Goal: Communication & Community: Ask a question

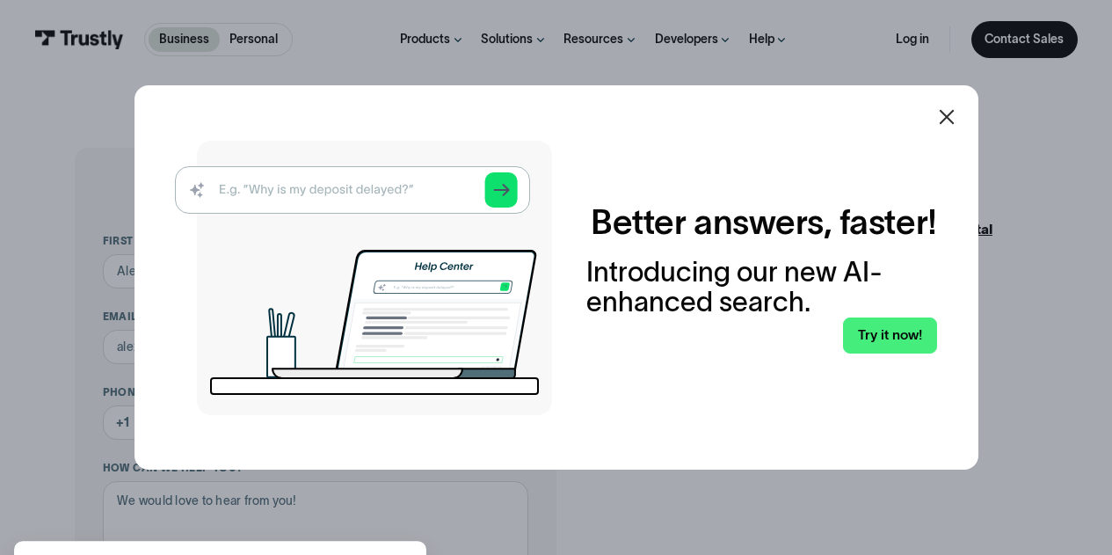
click at [954, 119] on icon at bounding box center [946, 117] width 15 height 15
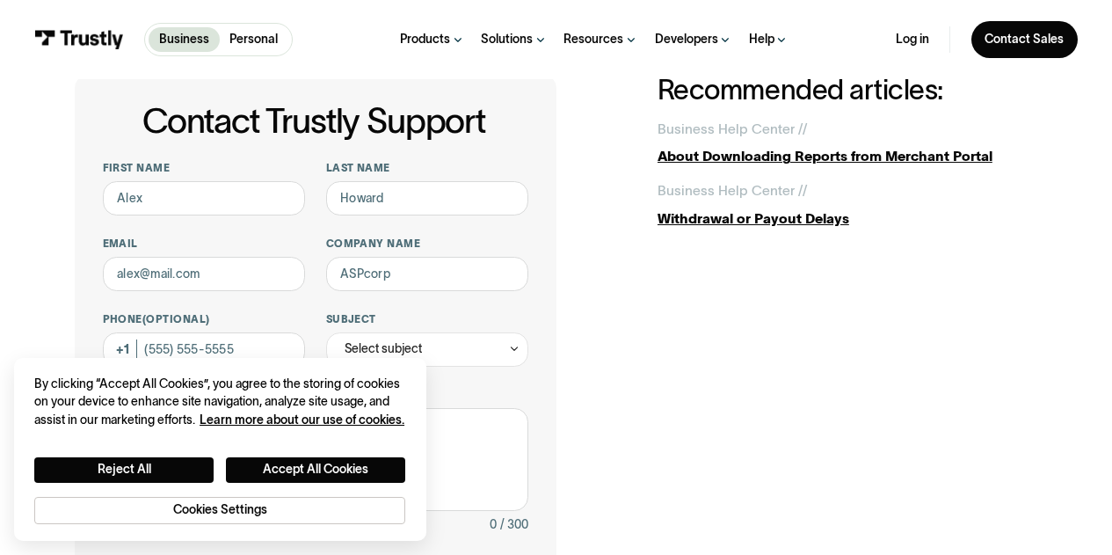
scroll to position [88, 0]
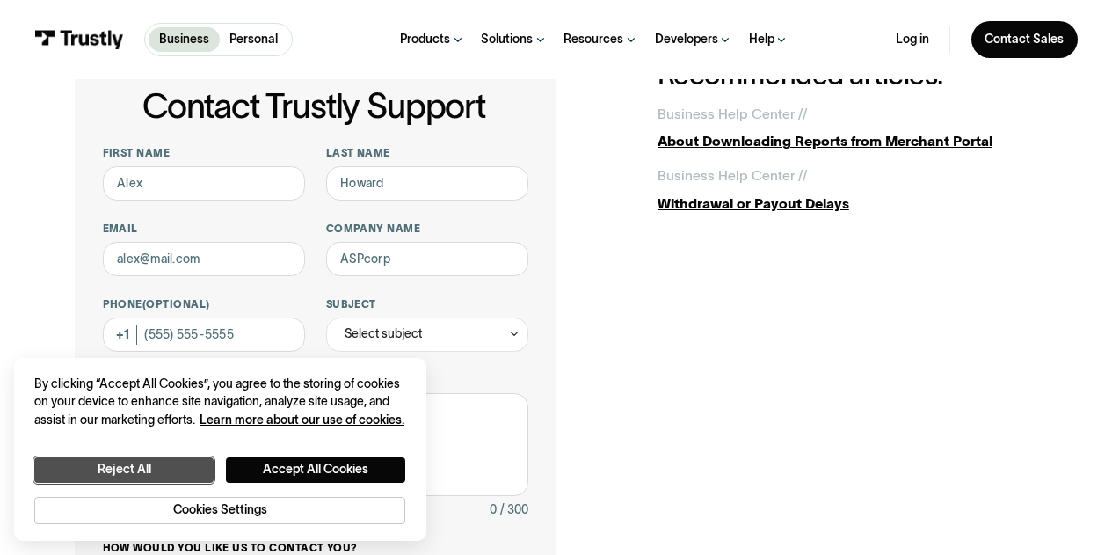
click at [125, 472] on button "Reject All" at bounding box center [123, 469] width 179 height 25
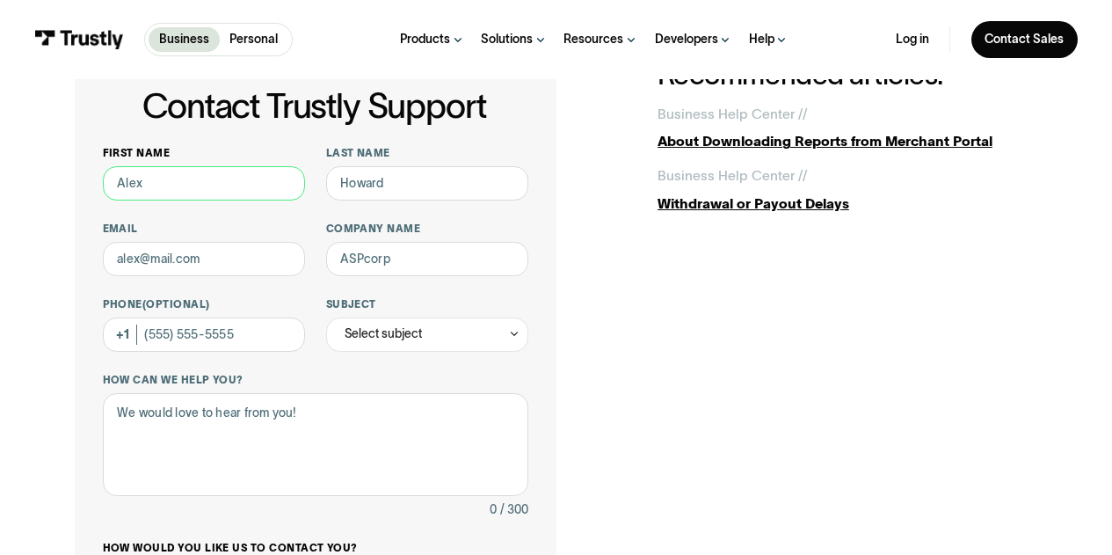
click at [196, 181] on input "First name" at bounding box center [204, 183] width 203 height 34
type input "K"
type input "[PERSON_NAME]"
type input "(075) 304-9306"
type input "[PERSON_NAME]"
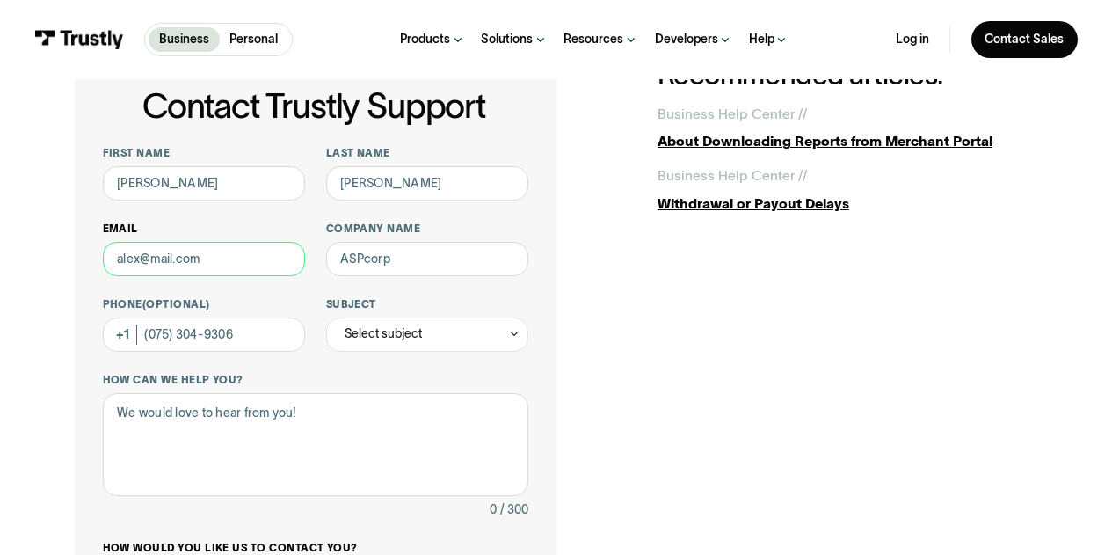
click at [226, 268] on input "Email" at bounding box center [204, 259] width 203 height 34
type input "[EMAIL_ADDRESS][DOMAIN_NAME]"
click at [454, 255] on input "Company name" at bounding box center [427, 259] width 203 height 34
type input "NA"
click at [122, 338] on div "Phone (Optional) [PHONE_NUMBER]" at bounding box center [204, 324] width 203 height 55
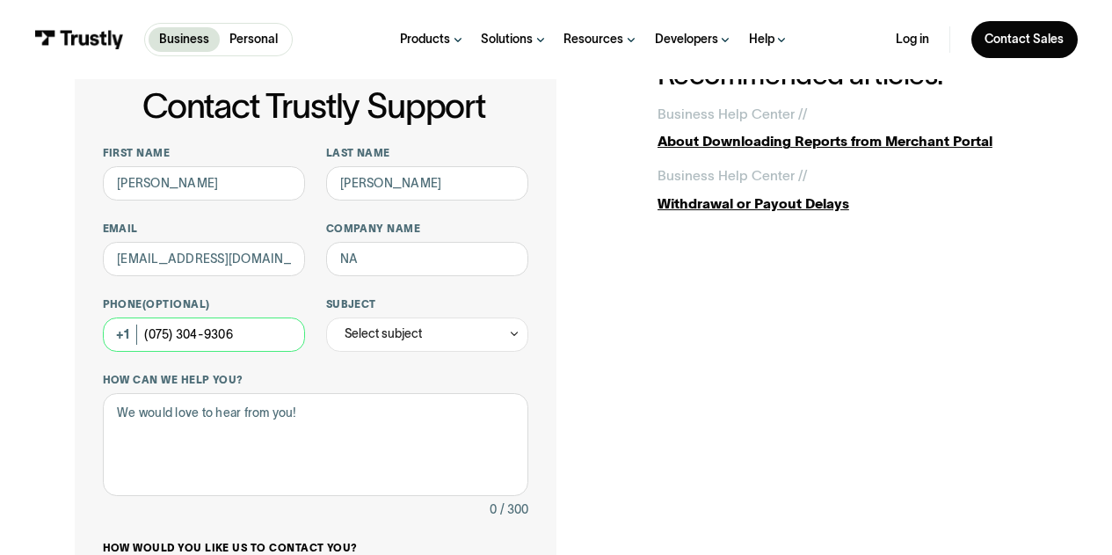
drag, startPoint x: 254, startPoint y: 345, endPoint x: 86, endPoint y: 339, distance: 168.0
click at [86, 339] on div "Contact Trustly Support First name [PERSON_NAME] Last name [PERSON_NAME] [PERSO…" at bounding box center [315, 454] width 481 height 789
click at [432, 338] on div "Select subject" at bounding box center [427, 334] width 203 height 34
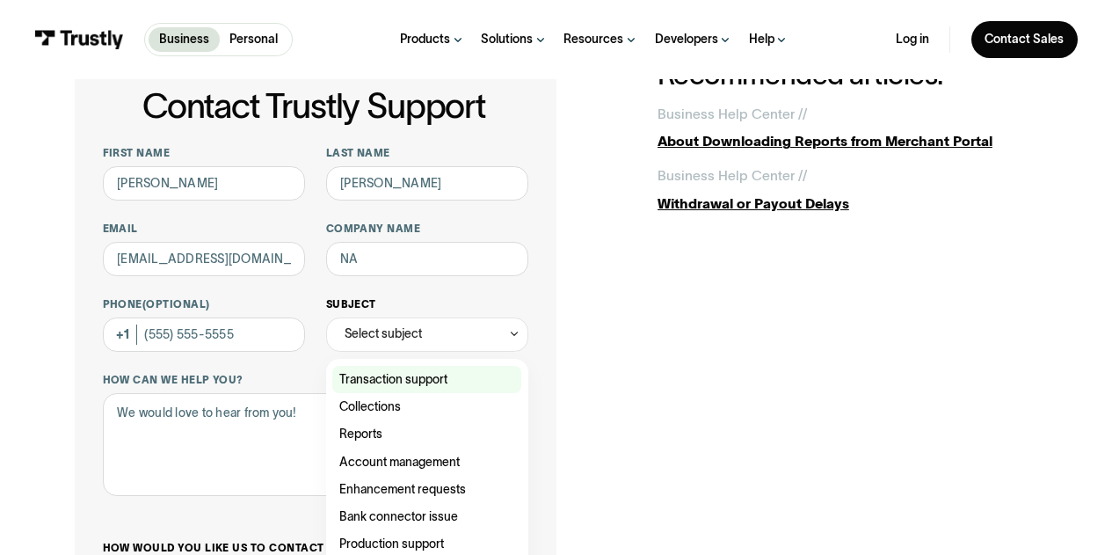
click at [418, 385] on div "Contact Trustly Support" at bounding box center [426, 379] width 189 height 27
type input "**********"
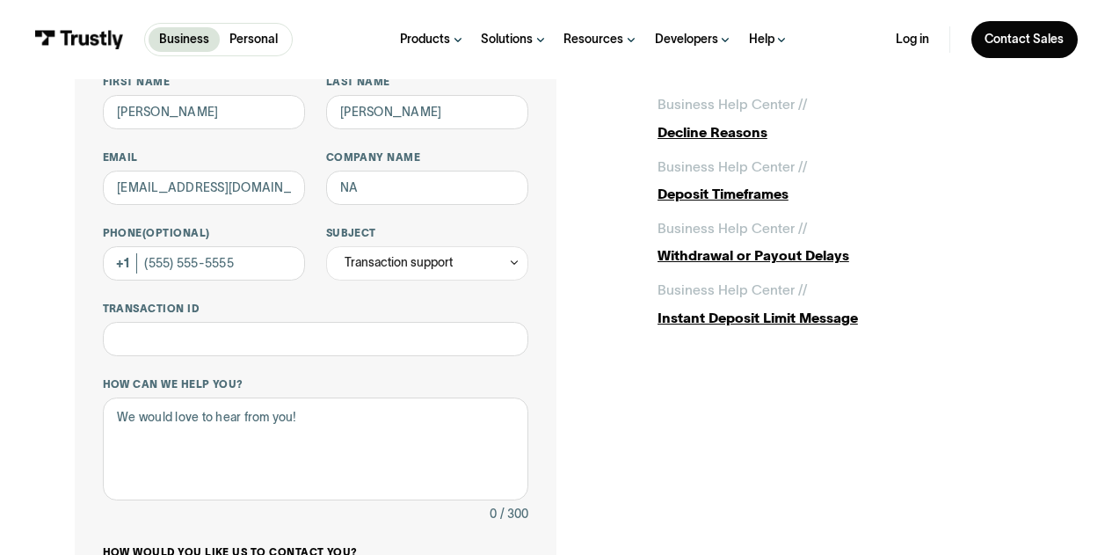
scroll to position [176, 0]
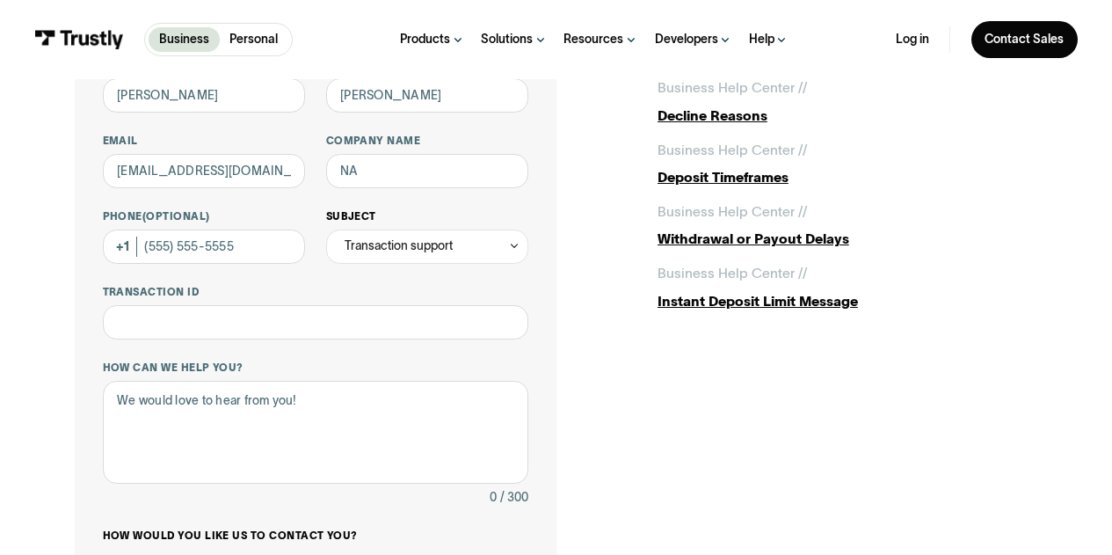
click at [442, 245] on div "Transaction support" at bounding box center [399, 246] width 108 height 20
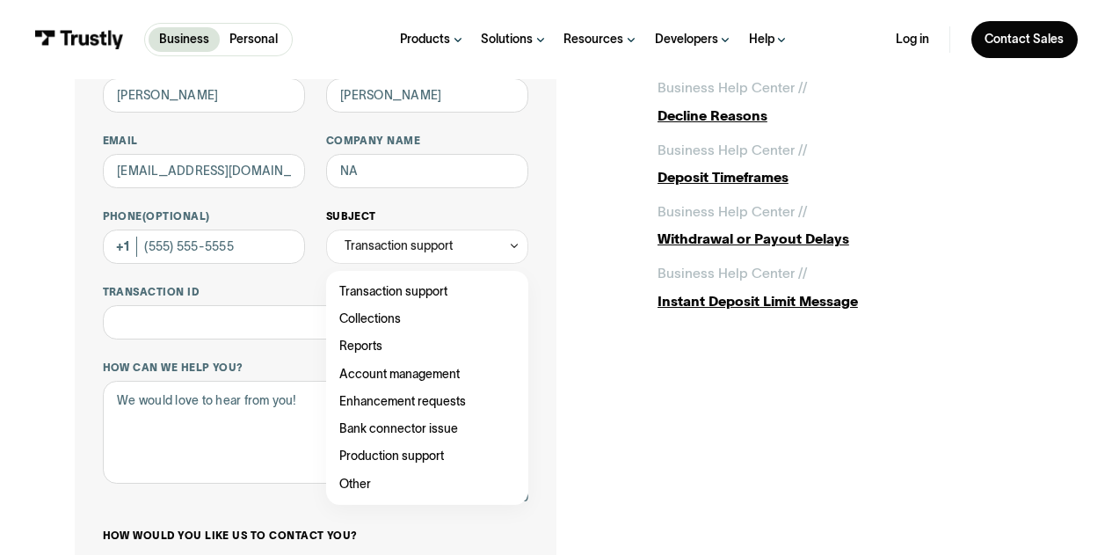
click at [440, 254] on div "Transaction support" at bounding box center [399, 246] width 108 height 20
